Goal: Task Accomplishment & Management: Use online tool/utility

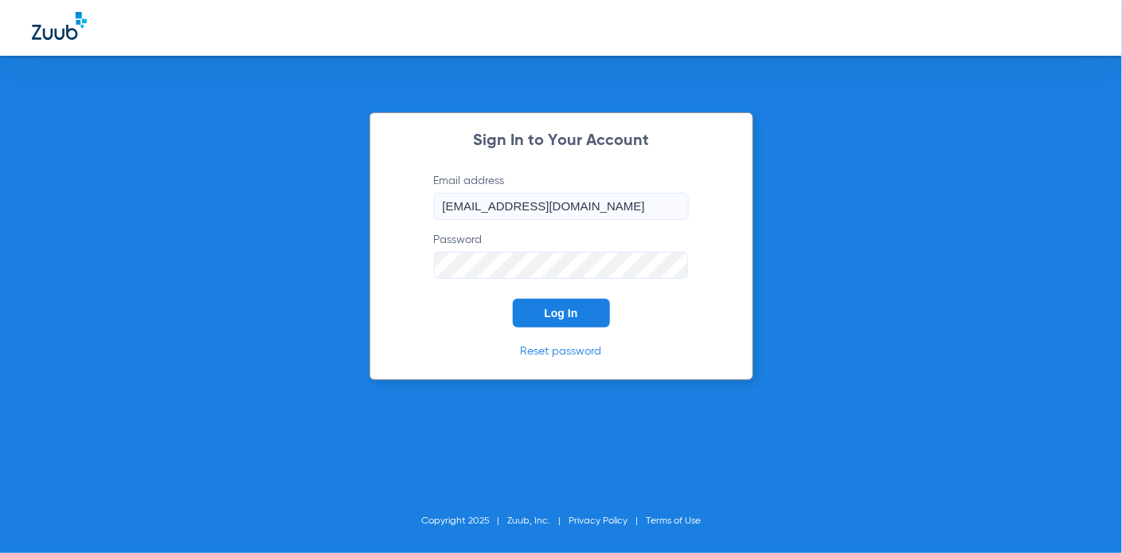
click at [588, 307] on button "Log In" at bounding box center [561, 313] width 97 height 29
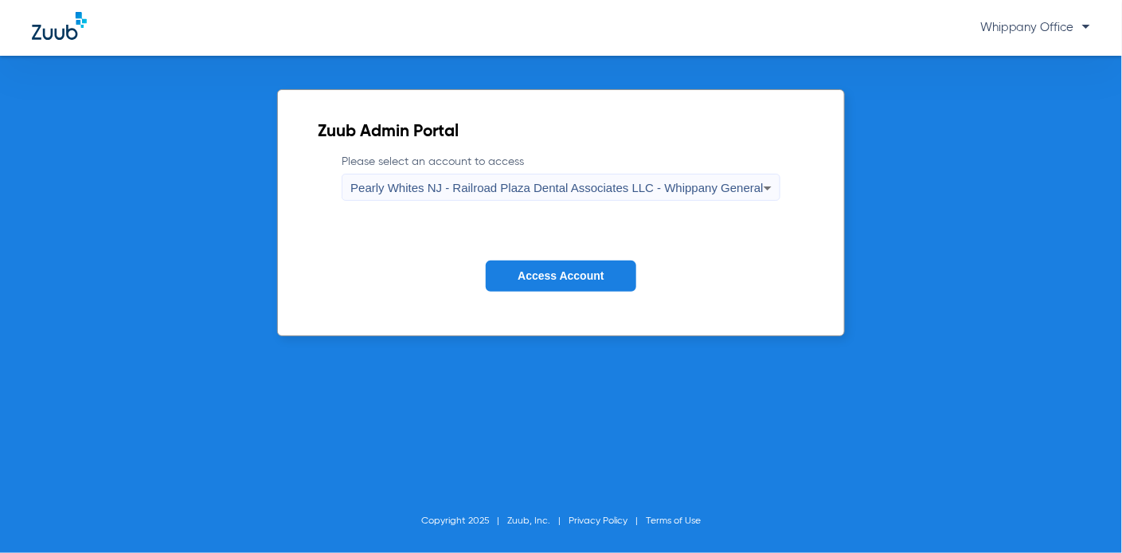
click at [597, 266] on button "Access Account" at bounding box center [561, 275] width 150 height 31
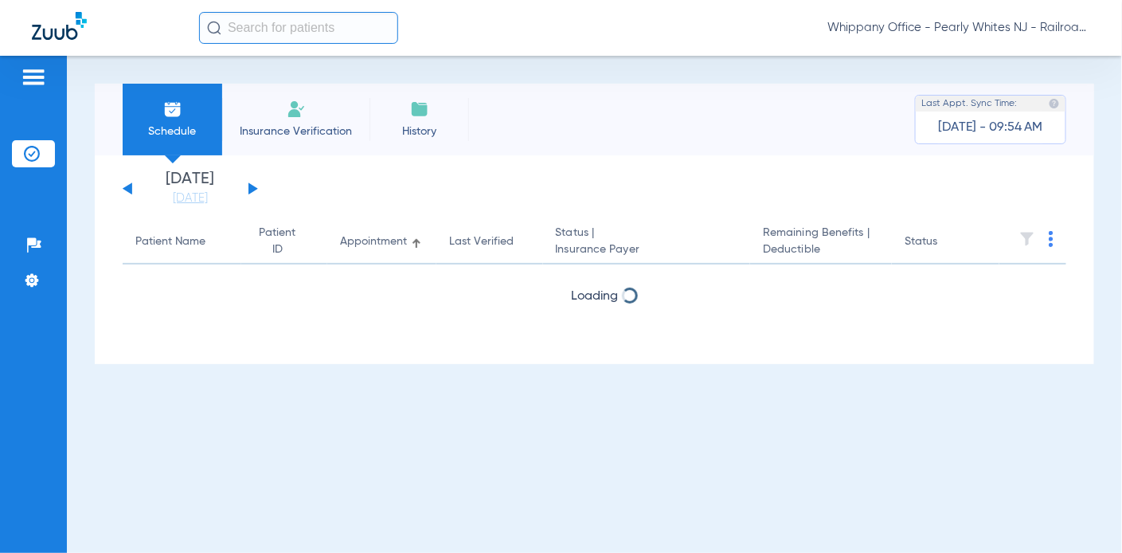
click at [252, 186] on button at bounding box center [254, 188] width 10 height 12
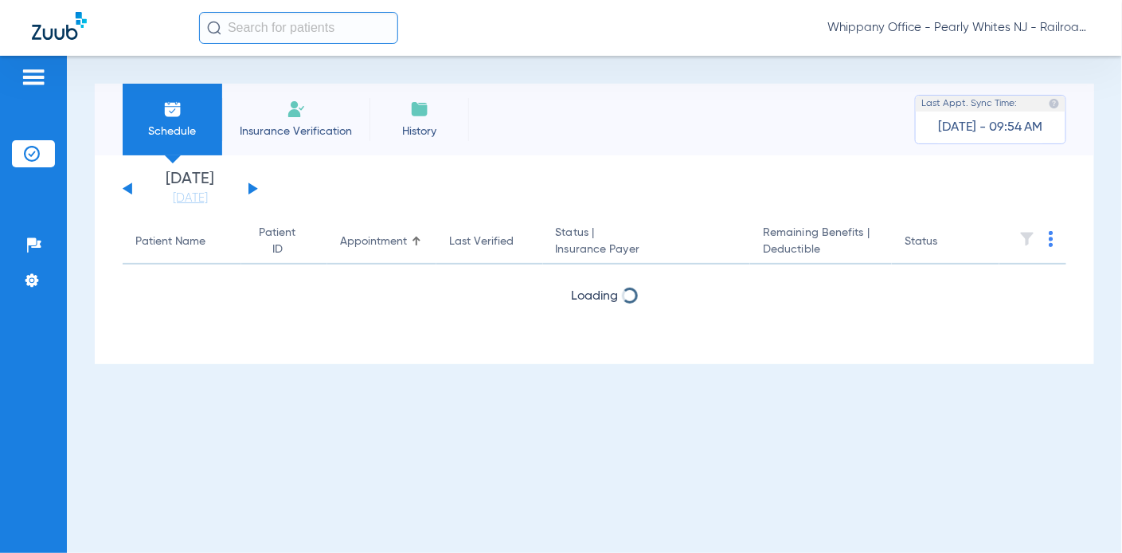
click at [252, 186] on button at bounding box center [254, 188] width 10 height 12
click at [133, 187] on div "[DATE] [DATE] [DATE] [DATE] [DATE] [DATE] [DATE] [DATE] [DATE] [DATE] [DATE] [D…" at bounding box center [190, 188] width 135 height 35
click at [127, 186] on button at bounding box center [128, 188] width 10 height 12
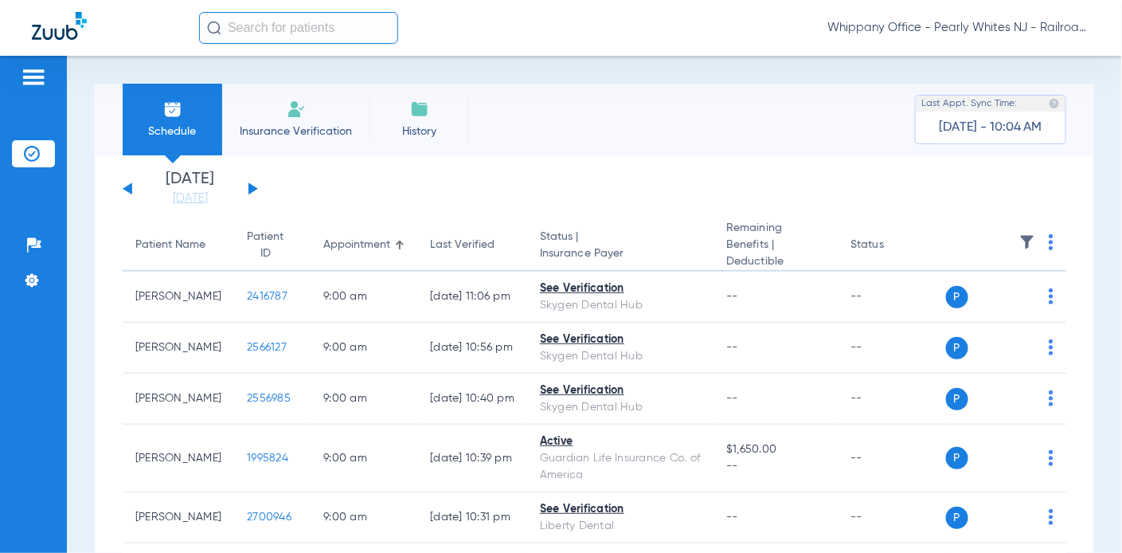
click at [1033, 245] on th at bounding box center [1006, 246] width 121 height 52
click at [1049, 244] on img at bounding box center [1051, 242] width 5 height 16
click at [942, 296] on button "Verify All" at bounding box center [976, 306] width 125 height 32
